Goal: Transaction & Acquisition: Purchase product/service

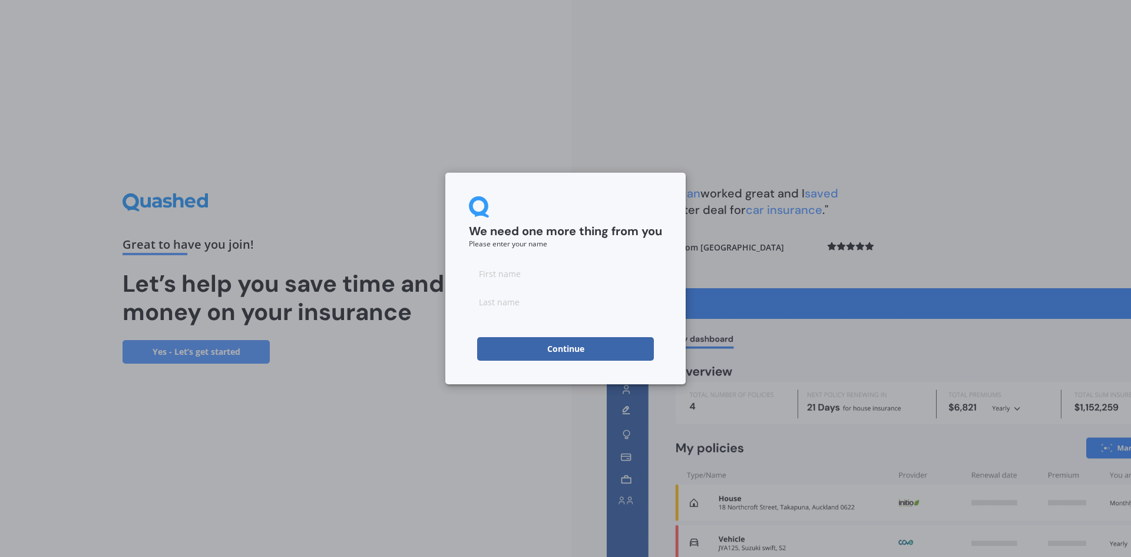
click at [507, 277] on input at bounding box center [565, 274] width 193 height 24
type input "[PERSON_NAME]"
click at [577, 350] on button "Continue" at bounding box center [565, 349] width 177 height 24
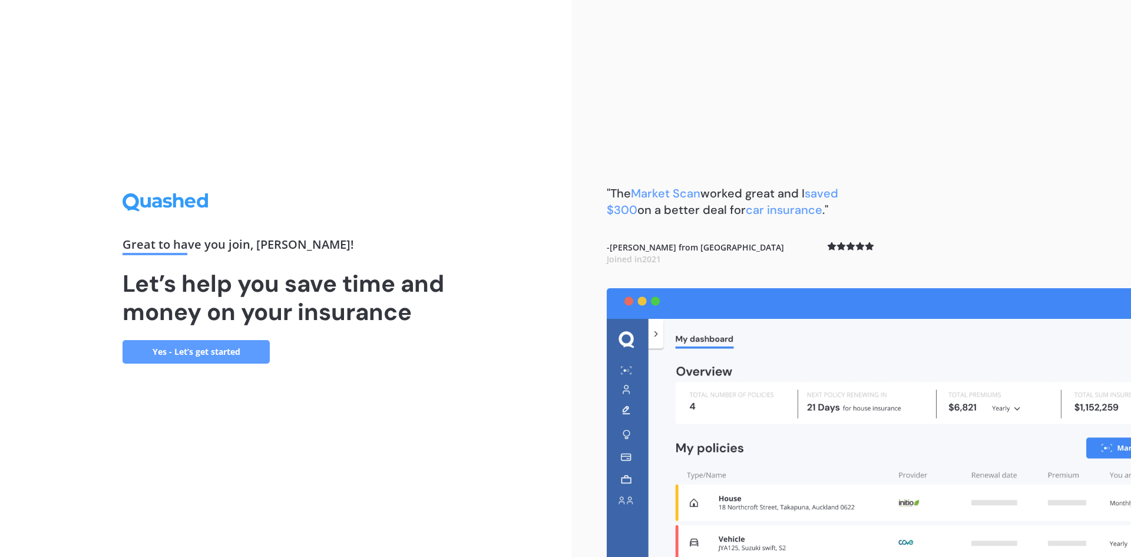
click at [168, 354] on link "Yes - Let’s get started" at bounding box center [196, 352] width 147 height 24
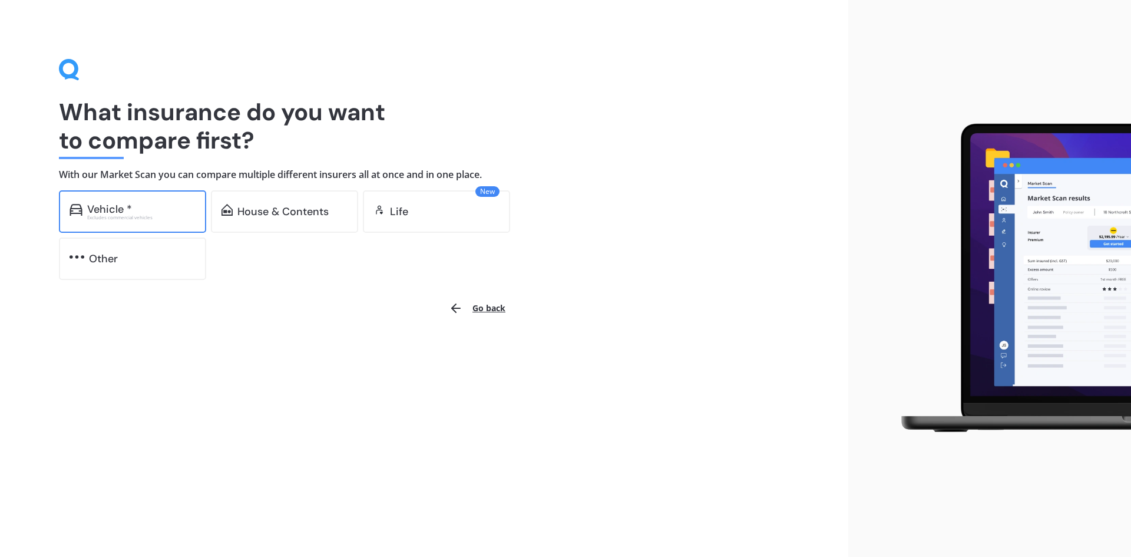
click at [138, 211] on div "Vehicle *" at bounding box center [141, 209] width 108 height 12
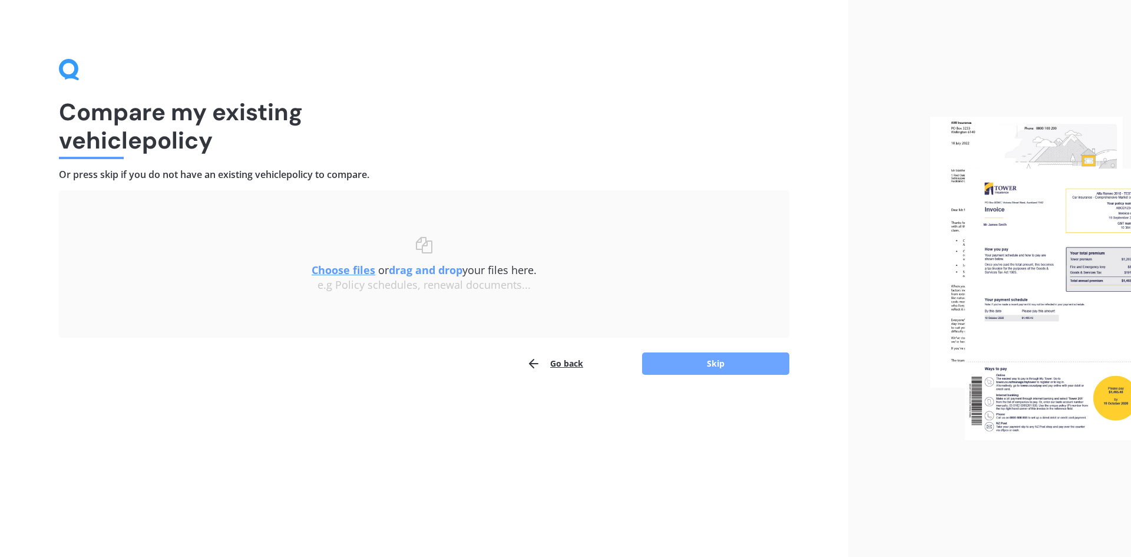
click at [724, 368] on button "Skip" at bounding box center [715, 363] width 147 height 22
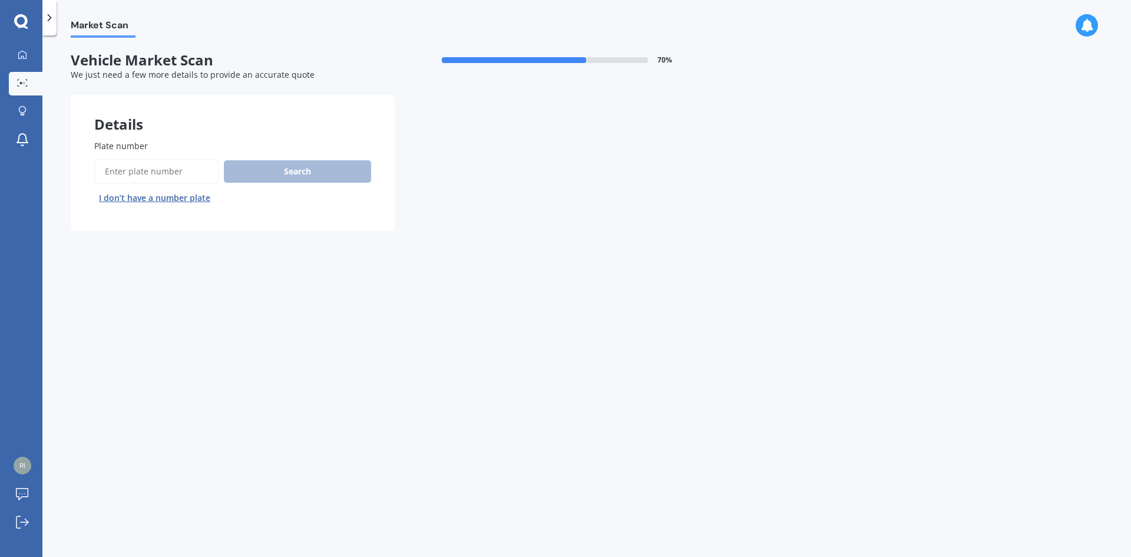
click at [117, 171] on input "Plate number" at bounding box center [156, 171] width 125 height 25
type input "MDC727"
click at [285, 174] on button "Search" at bounding box center [297, 171] width 147 height 22
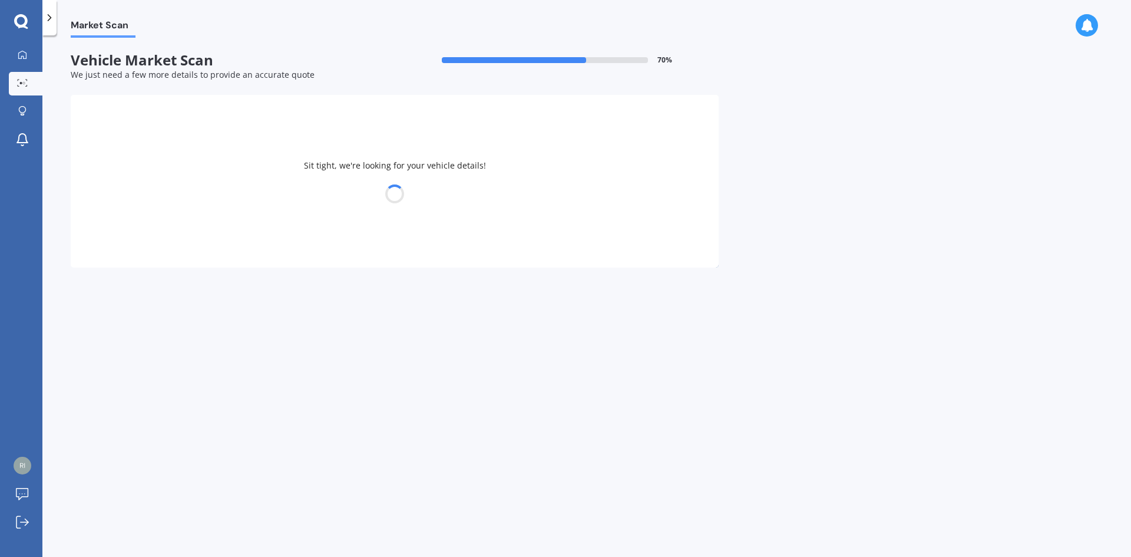
select select "TOYOTA"
select select "COROLLA"
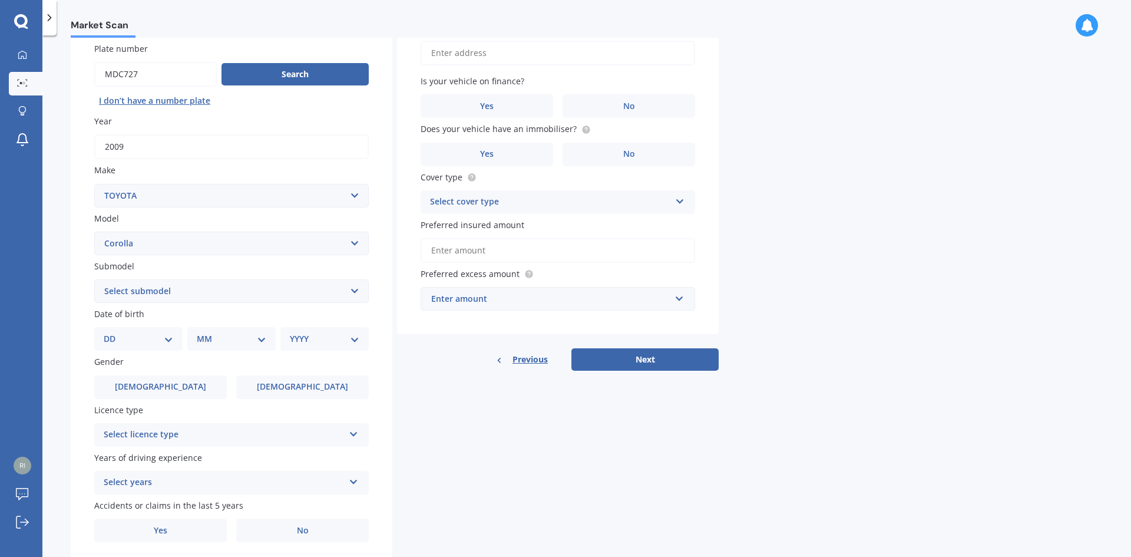
scroll to position [118, 0]
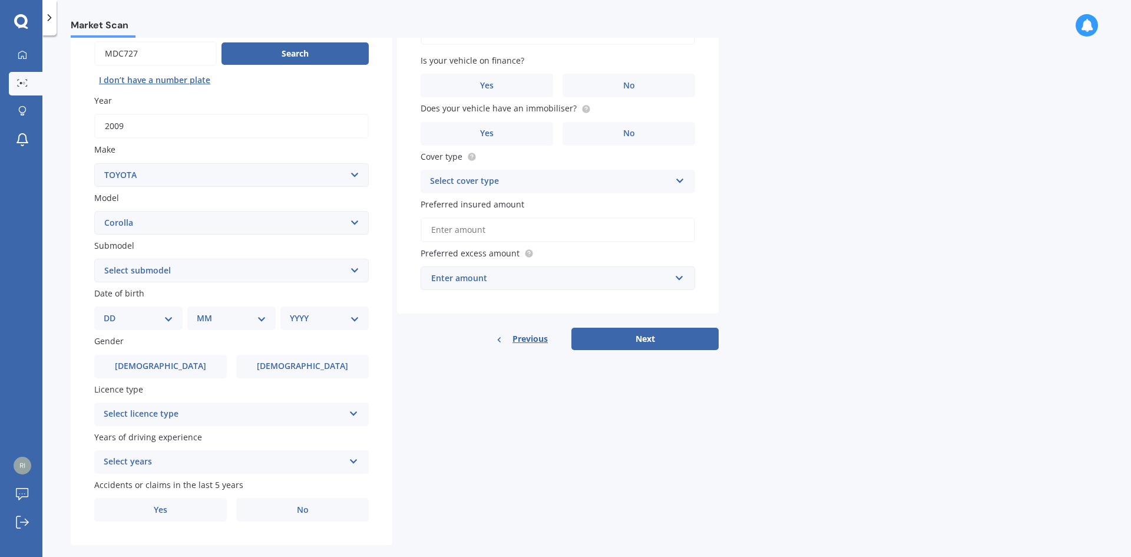
click at [170, 316] on select "DD 01 02 03 04 05 06 07 08 09 10 11 12 13 14 15 16 17 18 19 20 21 22 23 24 25 2…" at bounding box center [139, 318] width 70 height 13
select select "05"
click at [113, 312] on select "DD 01 02 03 04 05 06 07 08 09 10 11 12 13 14 15 16 17 18 19 20 21 22 23 24 25 2…" at bounding box center [139, 318] width 70 height 13
click at [217, 320] on select "MM 01 02 03 04 05 06 07 08 09 10 11 12" at bounding box center [233, 318] width 65 height 13
select select "03"
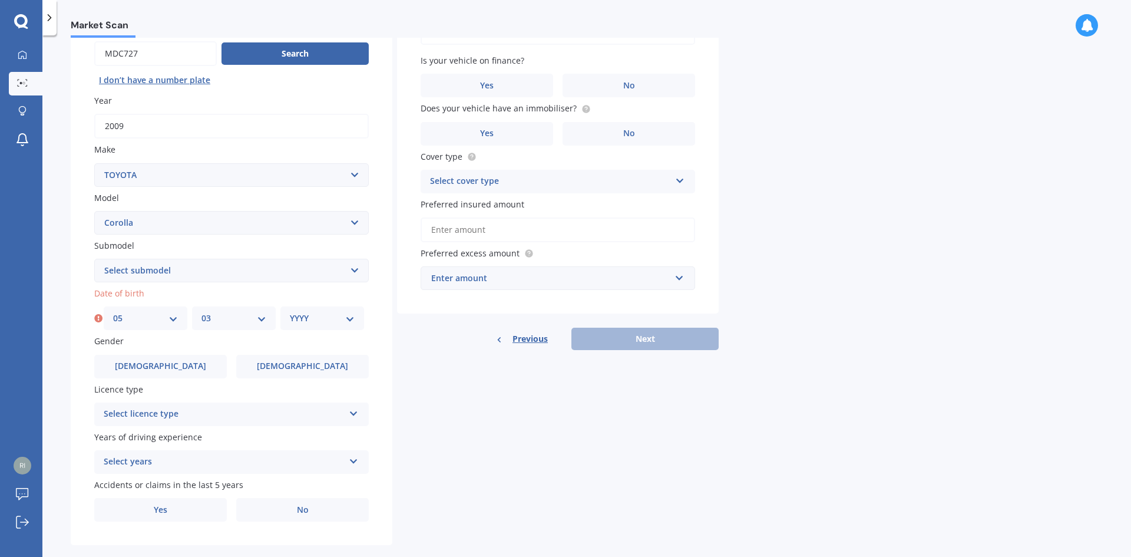
click at [201, 312] on select "MM 01 02 03 04 05 06 07 08 09 10 11 12" at bounding box center [233, 318] width 65 height 13
click at [318, 319] on select "YYYY 2025 2024 2023 2022 2021 2020 2019 2018 2017 2016 2015 2014 2013 2012 2011…" at bounding box center [322, 318] width 65 height 13
select select "1974"
click at [290, 312] on select "YYYY 2025 2024 2023 2022 2021 2020 2019 2018 2017 2016 2015 2014 2013 2012 2011…" at bounding box center [322, 318] width 65 height 13
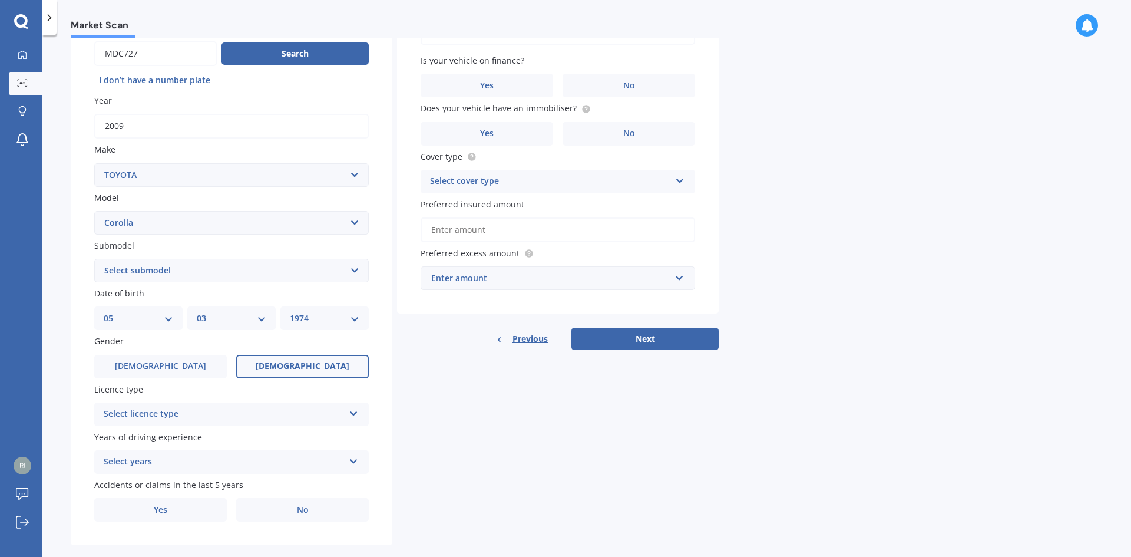
click at [268, 363] on label "[DEMOGRAPHIC_DATA]" at bounding box center [302, 367] width 133 height 24
click at [0, 0] on input "[DEMOGRAPHIC_DATA]" at bounding box center [0, 0] width 0 height 0
click at [227, 412] on div "Select licence type" at bounding box center [224, 414] width 240 height 14
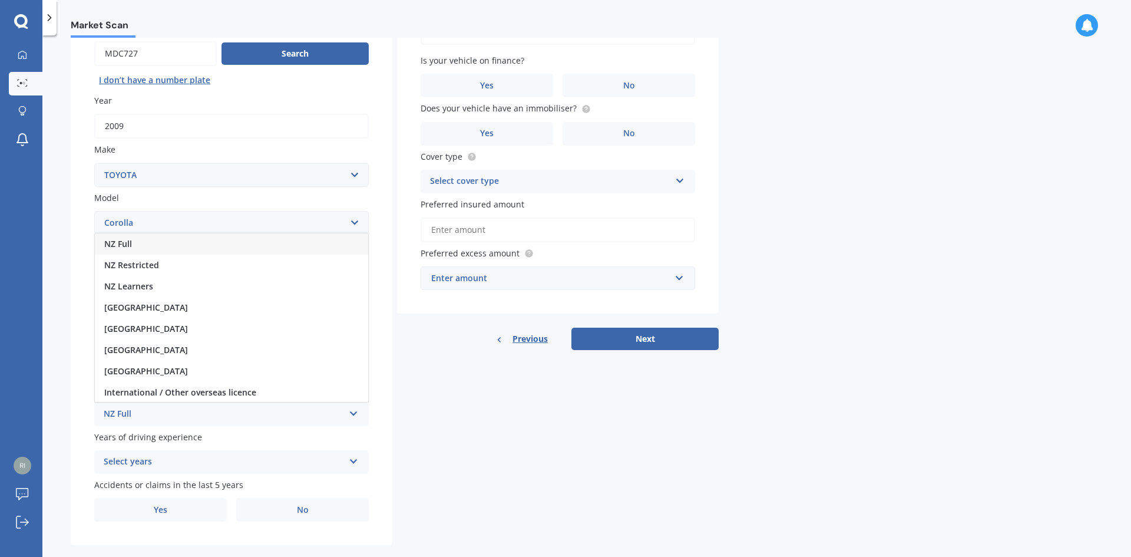
click at [147, 244] on div "NZ Full" at bounding box center [231, 243] width 273 height 21
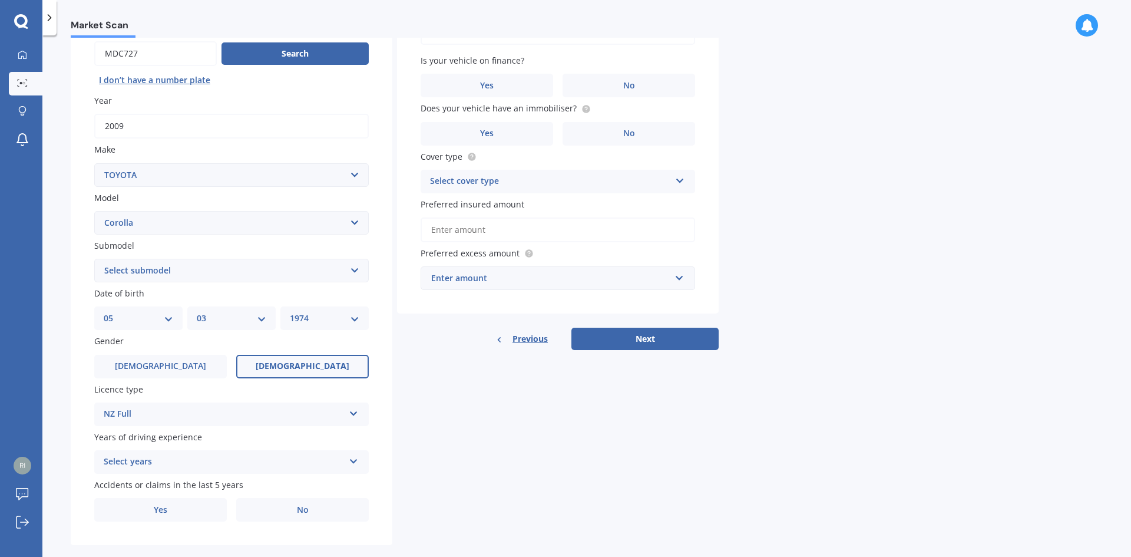
click at [174, 461] on div "Select years" at bounding box center [224, 462] width 240 height 14
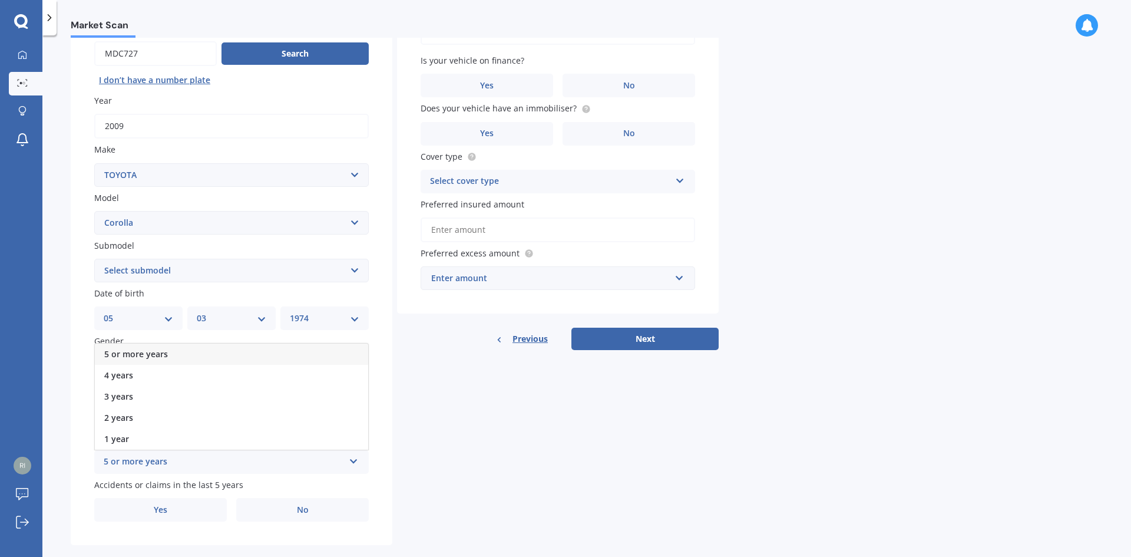
click at [157, 351] on span "5 or more years" at bounding box center [136, 353] width 64 height 11
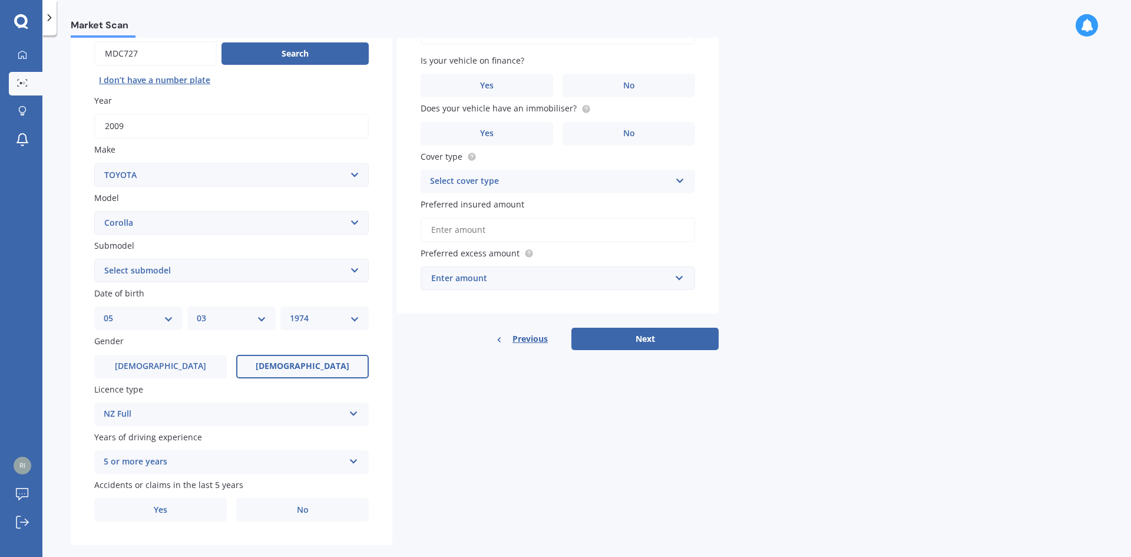
scroll to position [137, 0]
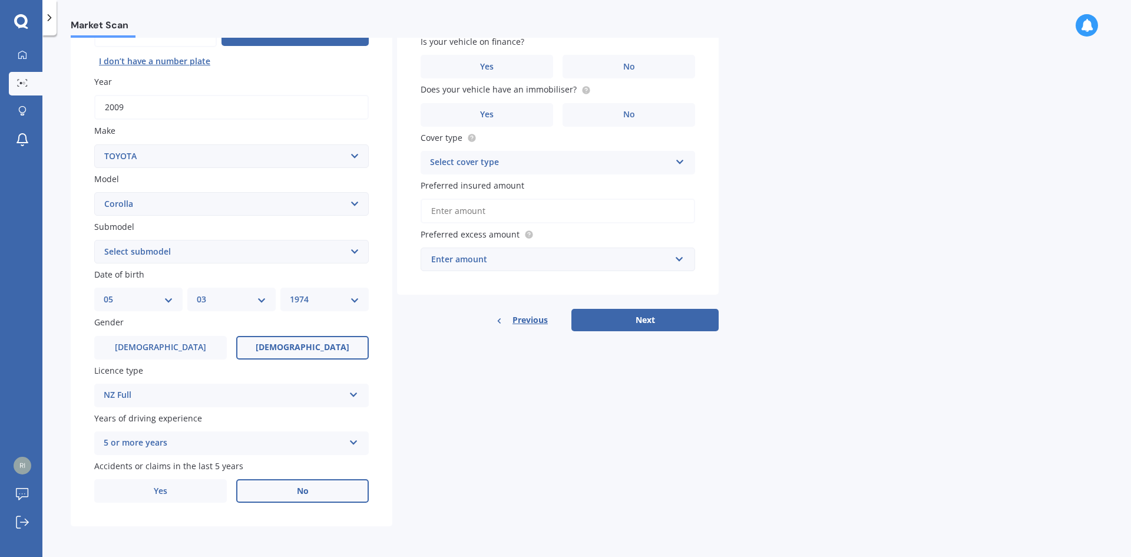
click at [299, 488] on span "No" at bounding box center [303, 491] width 12 height 10
click at [0, 0] on input "No" at bounding box center [0, 0] width 0 height 0
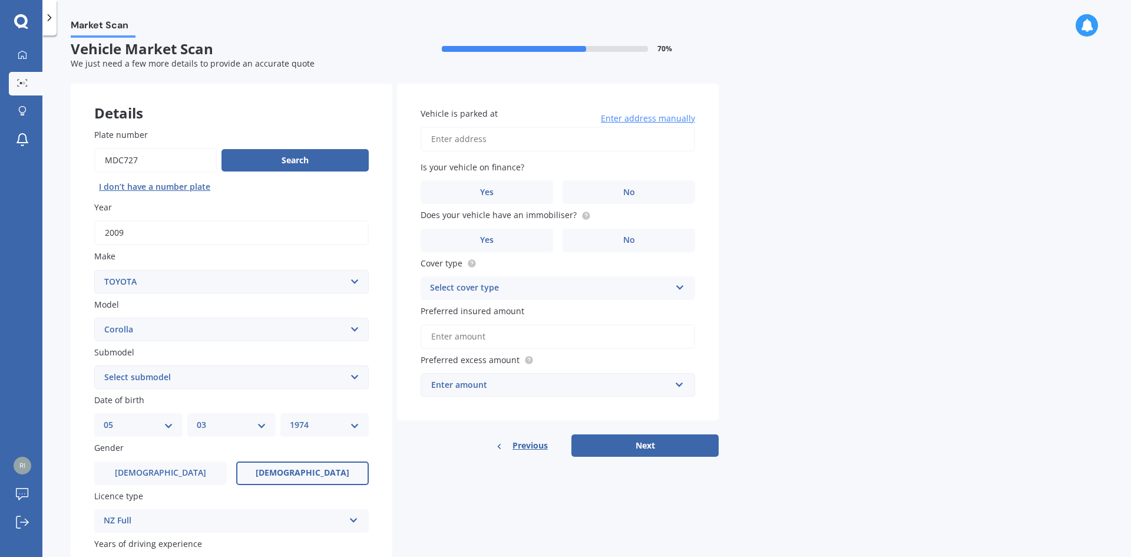
scroll to position [0, 0]
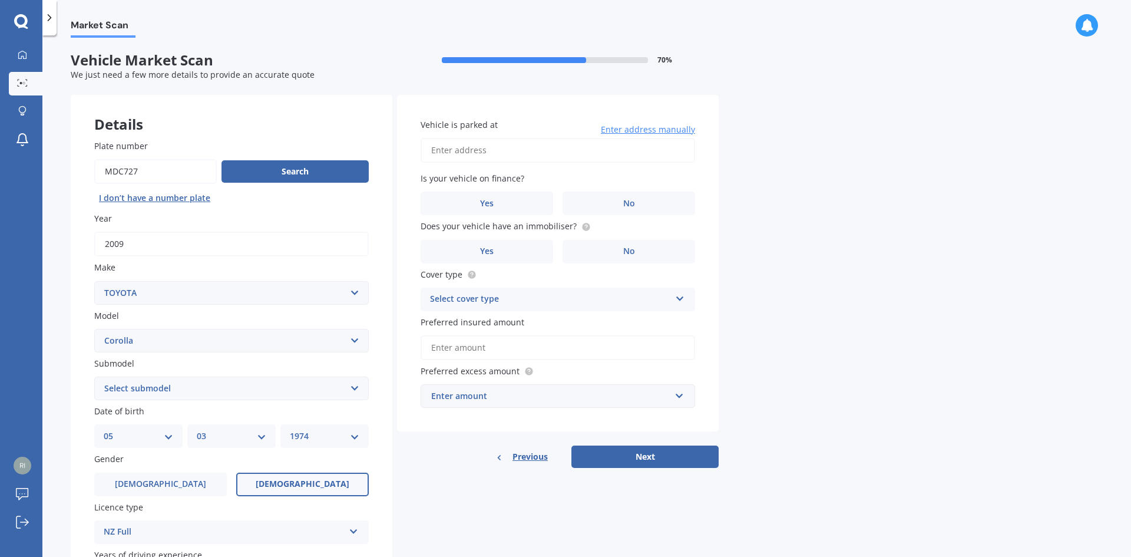
click at [451, 144] on input "Vehicle is parked at" at bounding box center [558, 150] width 275 height 25
type input "[STREET_ADDRESS]"
click at [633, 200] on span "No" at bounding box center [629, 204] width 12 height 10
click at [0, 0] on input "No" at bounding box center [0, 0] width 0 height 0
click at [632, 244] on label "No" at bounding box center [629, 252] width 133 height 24
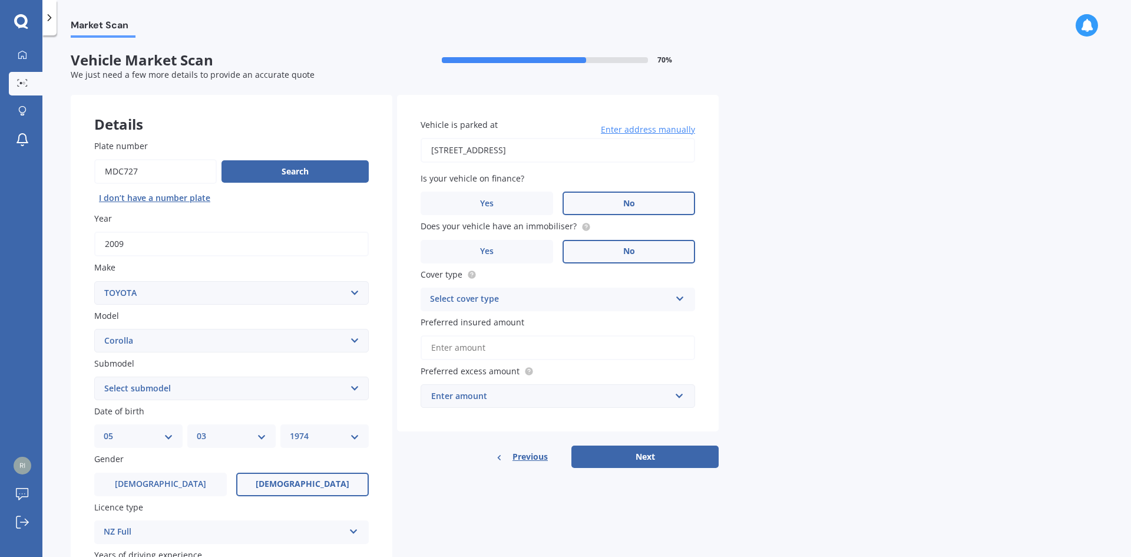
click at [0, 0] on input "No" at bounding box center [0, 0] width 0 height 0
click at [680, 297] on icon at bounding box center [680, 296] width 10 height 8
click at [483, 323] on span "Comprehensive" at bounding box center [462, 321] width 62 height 11
click at [463, 350] on input "Preferred insured amount" at bounding box center [558, 347] width 275 height 25
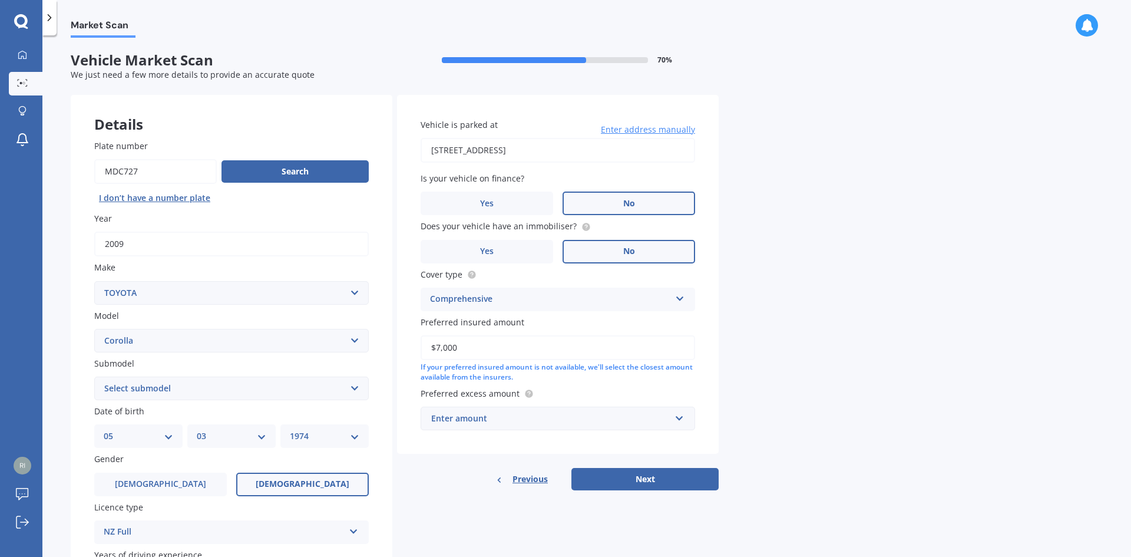
drag, startPoint x: 468, startPoint y: 347, endPoint x: 392, endPoint y: 345, distance: 76.6
click at [392, 346] on div "Details Plate number Search I don’t have a number plate Year [DATE] Make Select…" at bounding box center [395, 379] width 648 height 568
type input "$6,000"
click at [496, 413] on div "Enter amount" at bounding box center [550, 418] width 239 height 13
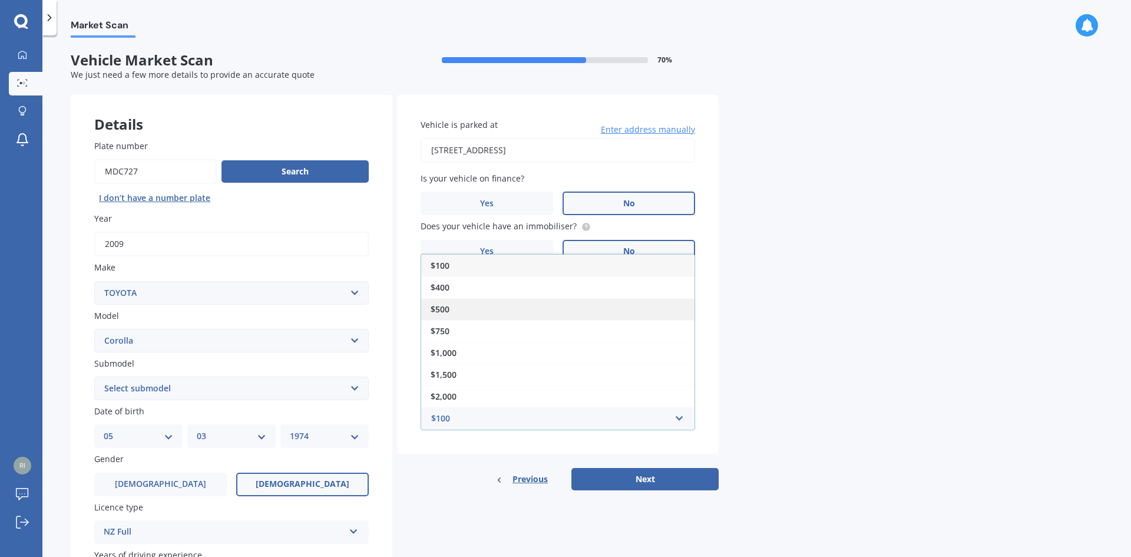
click at [458, 306] on div "$500" at bounding box center [557, 309] width 273 height 22
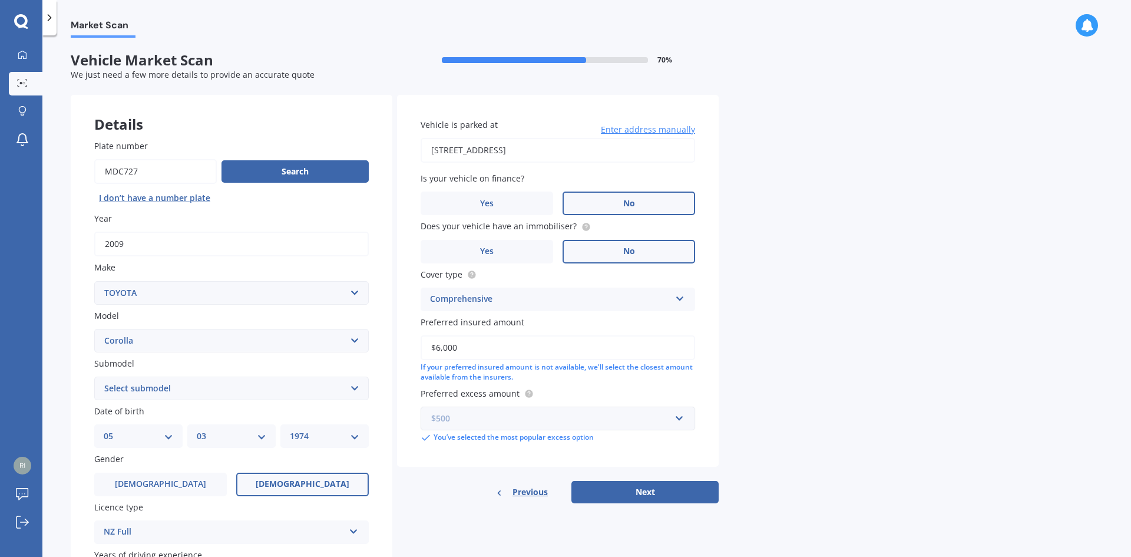
click at [682, 416] on input "text" at bounding box center [554, 418] width 264 height 22
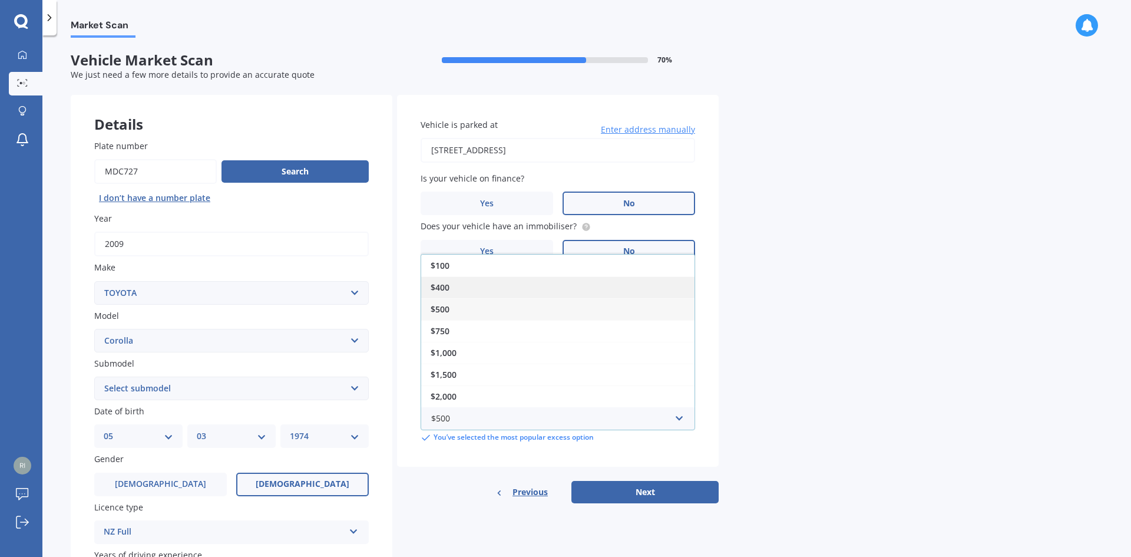
click at [458, 285] on div "$400" at bounding box center [557, 287] width 273 height 22
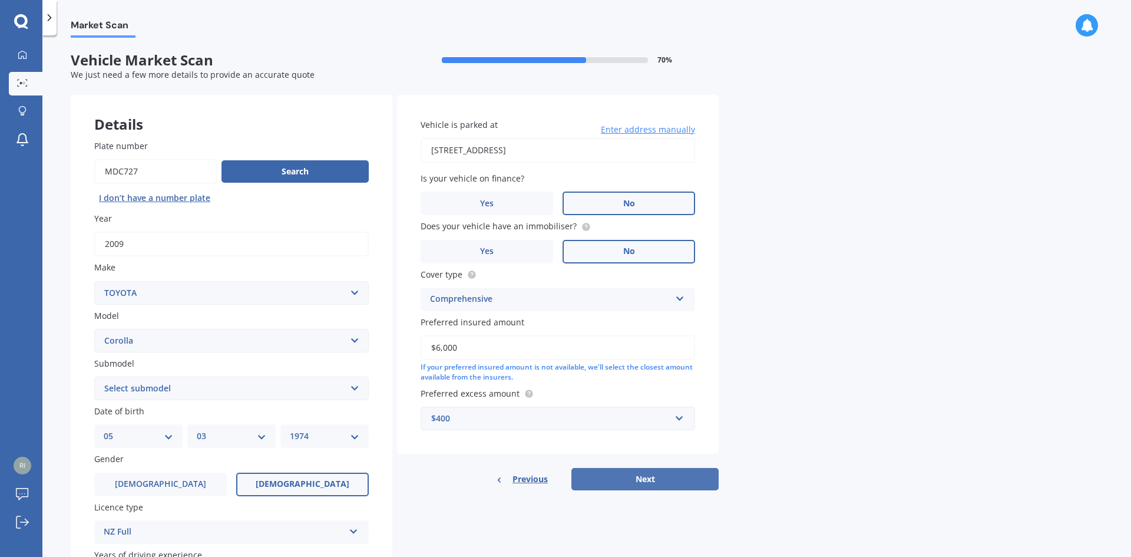
click at [626, 478] on button "Next" at bounding box center [644, 479] width 147 height 22
click at [242, 390] on select "Select submodel (All other) Axio Diesel [PERSON_NAME] 2WD [PERSON_NAME] 4WD FXG…" at bounding box center [231, 388] width 275 height 24
select select "GL"
click at [94, 376] on select "Select submodel (All other) Axio Diesel [PERSON_NAME] 2WD [PERSON_NAME] 4WD FXG…" at bounding box center [231, 388] width 275 height 24
click at [619, 475] on button "Next" at bounding box center [644, 479] width 147 height 22
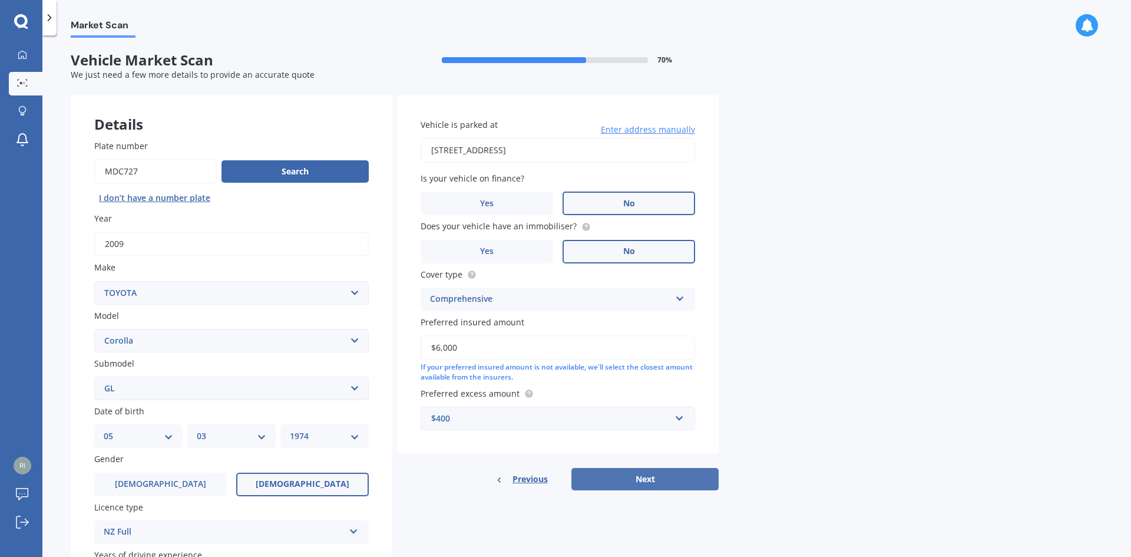
select select "05"
select select "03"
select select "1974"
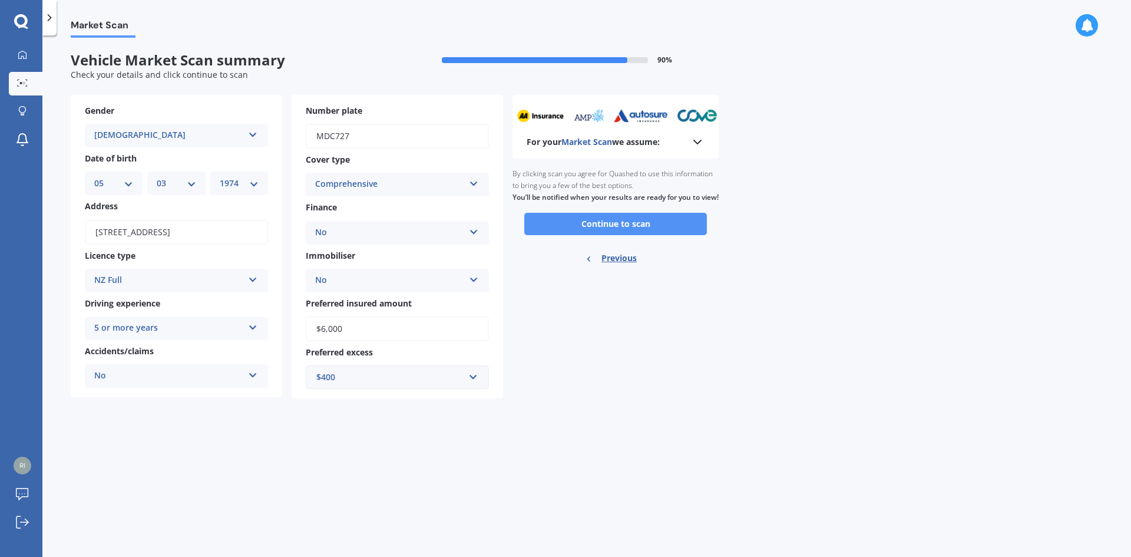
click at [623, 233] on button "Continue to scan" at bounding box center [615, 224] width 183 height 22
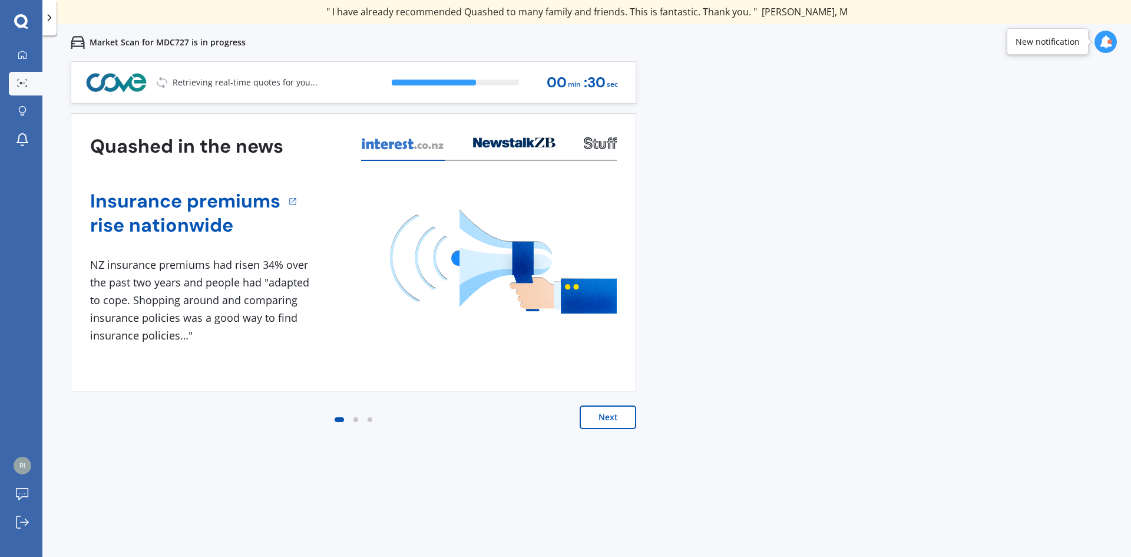
click at [611, 412] on button "Next" at bounding box center [608, 417] width 57 height 24
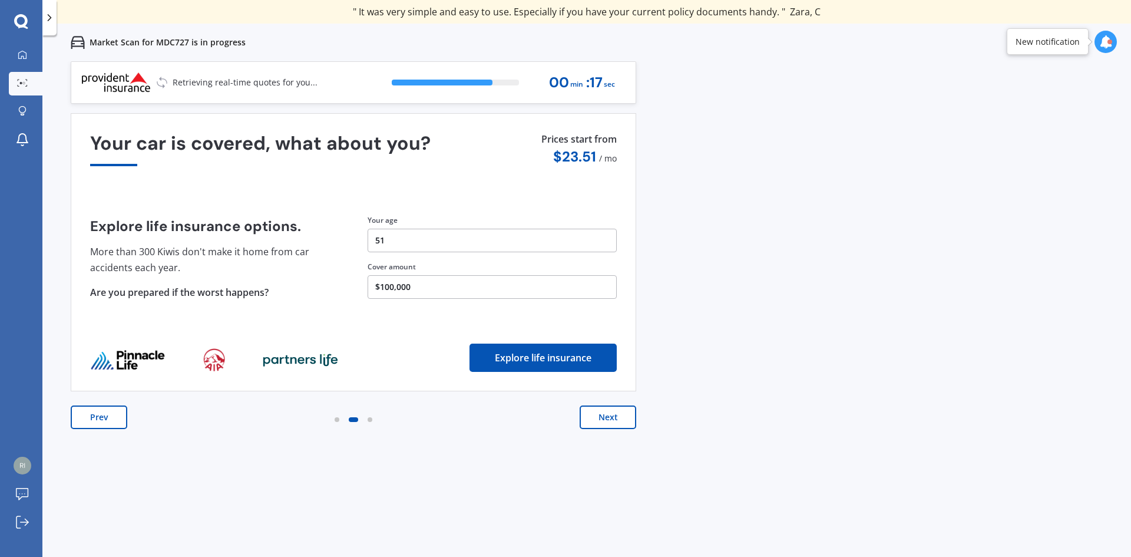
click at [385, 284] on button "$100,000" at bounding box center [492, 287] width 249 height 24
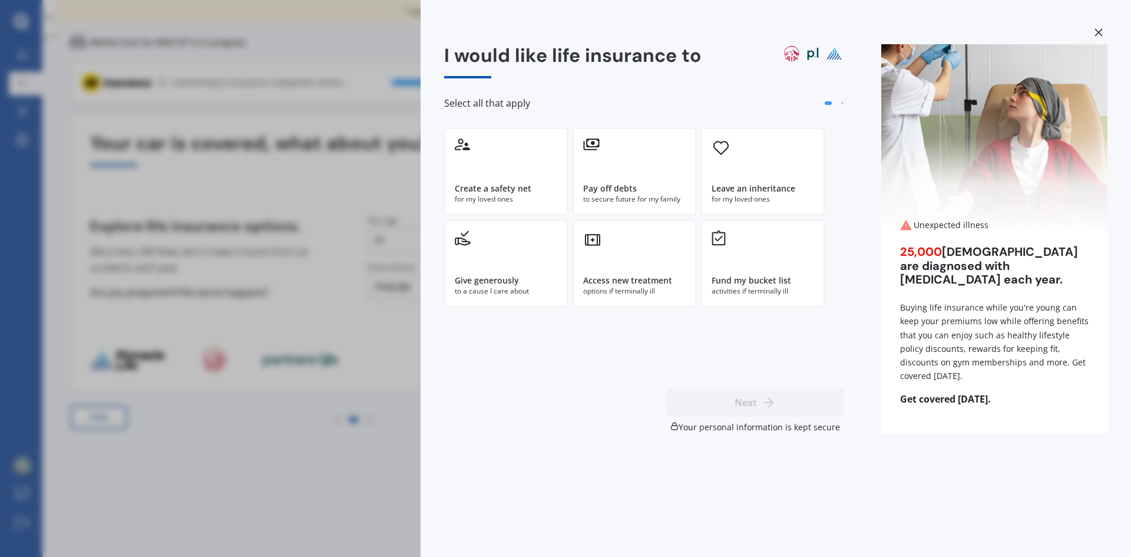
click at [1099, 28] on div at bounding box center [1099, 34] width 18 height 21
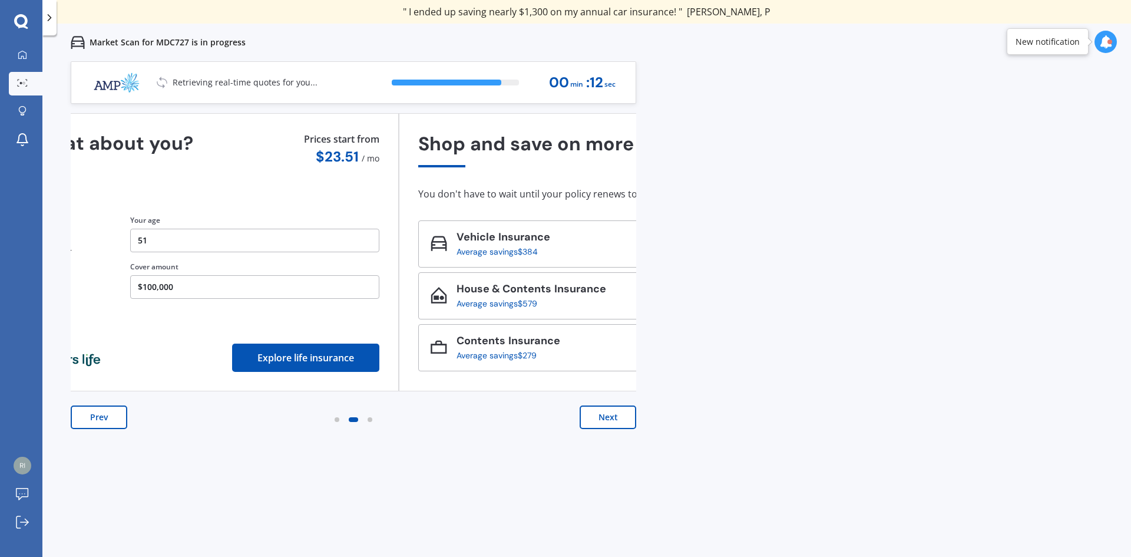
drag, startPoint x: 418, startPoint y: 285, endPoint x: 0, endPoint y: 282, distance: 418.2
click at [53, 285] on div "Previous 80,000+ [DEMOGRAPHIC_DATA] consumers have signed up to shop and save t…" at bounding box center [586, 339] width 1089 height 557
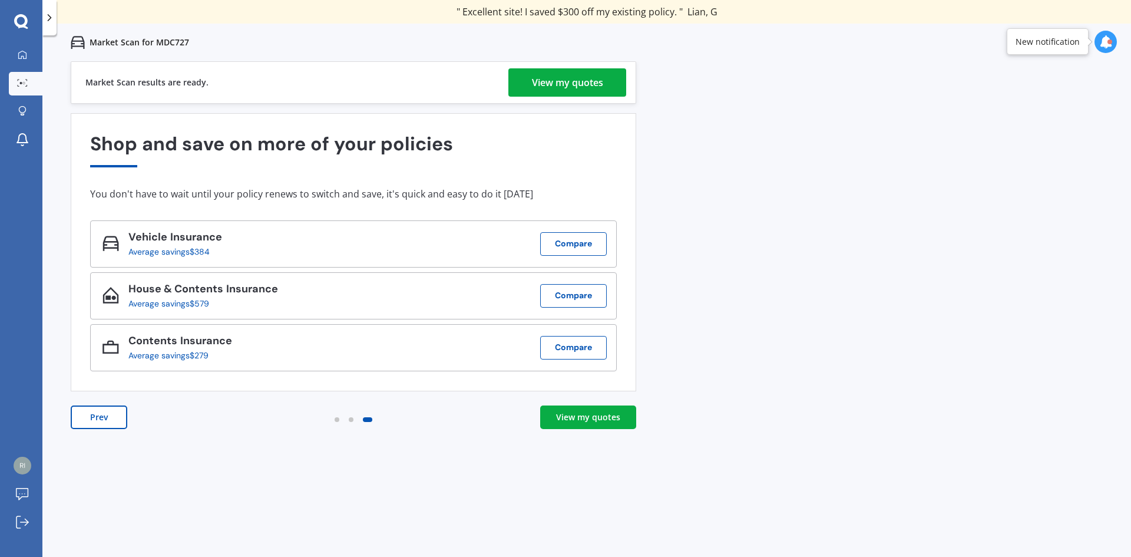
click at [573, 417] on div "View my quotes" at bounding box center [588, 417] width 64 height 12
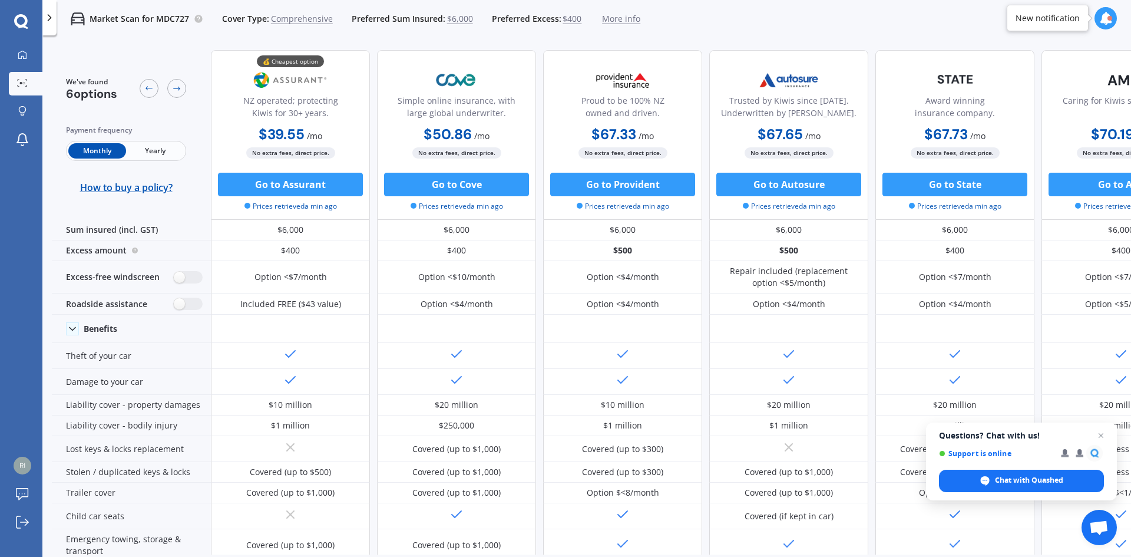
scroll to position [0, 75]
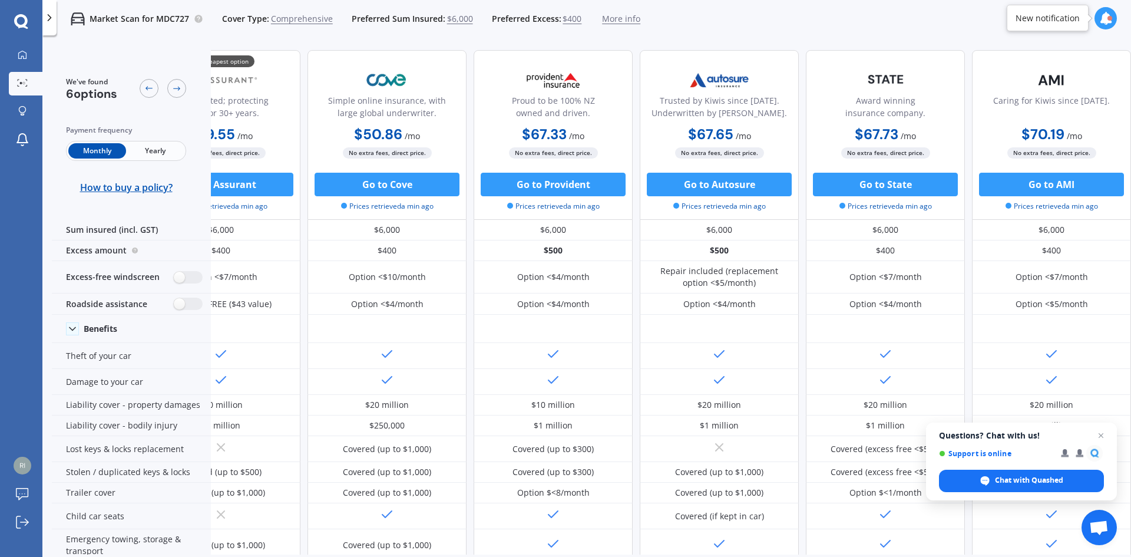
click at [149, 150] on span "Yearly" at bounding box center [155, 150] width 58 height 15
